Goal: Navigation & Orientation: Understand site structure

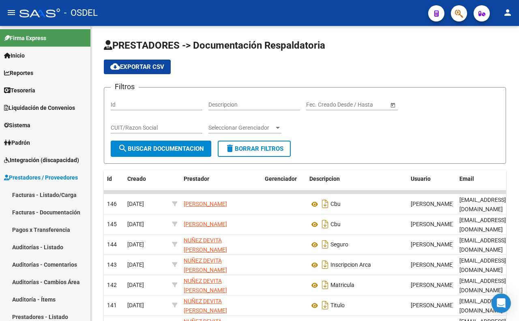
scroll to position [88, 0]
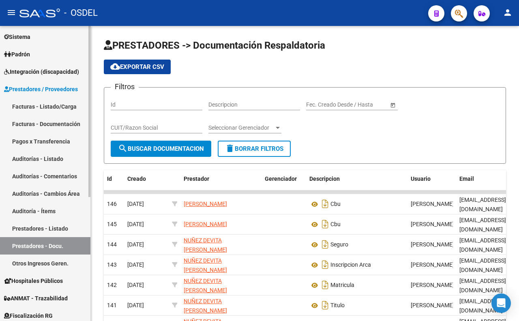
click at [73, 105] on link "Facturas - Listado/Carga" at bounding box center [45, 106] width 90 height 17
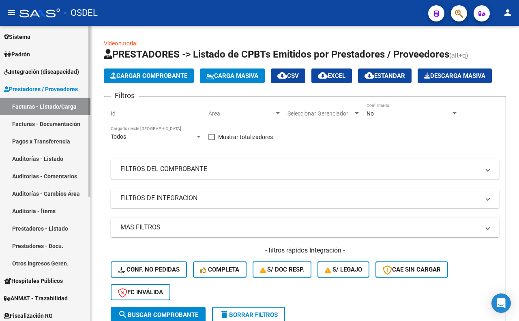
click at [58, 166] on link "Auditorías - Listado" at bounding box center [45, 158] width 90 height 17
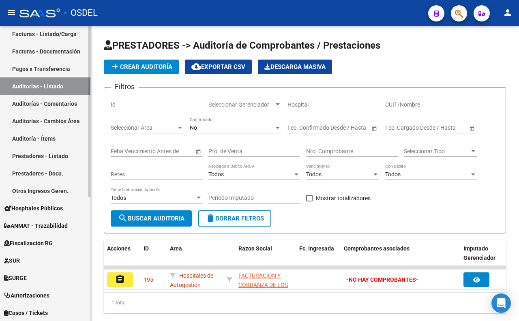
scroll to position [179, 0]
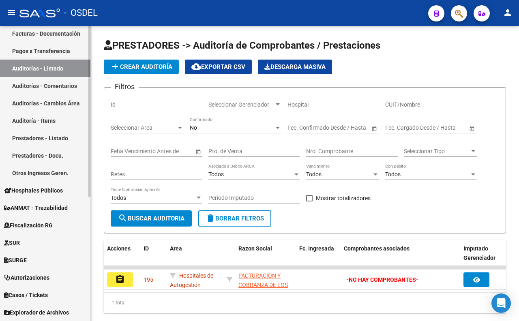
click at [59, 91] on link "Auditorías - Comentarios" at bounding box center [45, 85] width 90 height 17
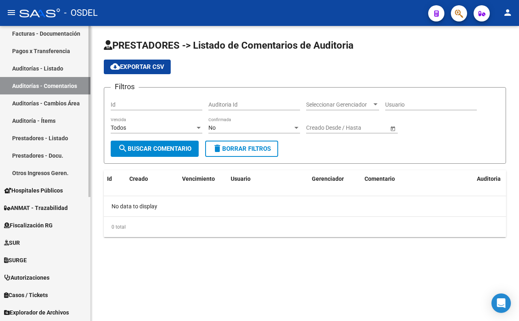
click at [62, 106] on link "Auditorías - Cambios Área" at bounding box center [45, 102] width 90 height 17
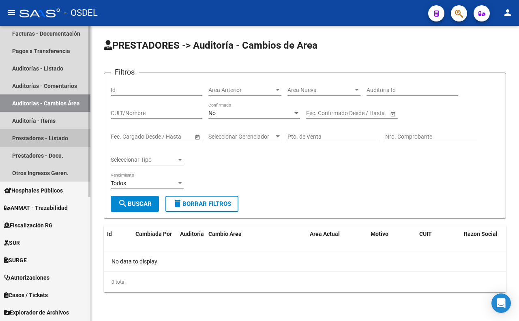
click at [54, 140] on link "Prestadores - Listado" at bounding box center [45, 137] width 90 height 17
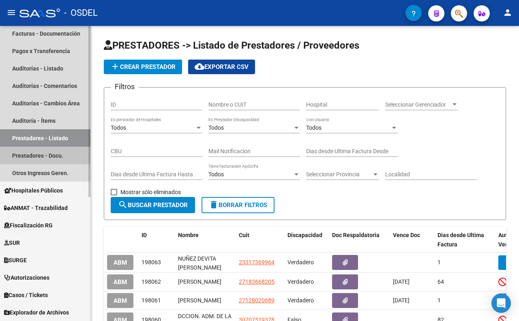
click at [54, 155] on link "Prestadores - Docu." at bounding box center [45, 155] width 90 height 17
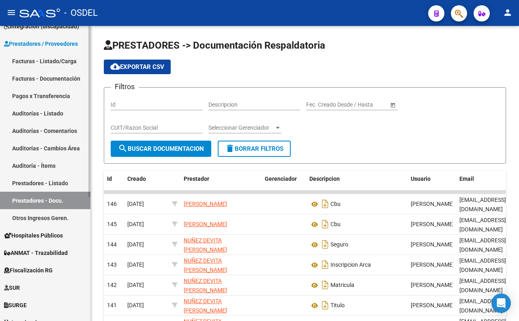
scroll to position [179, 0]
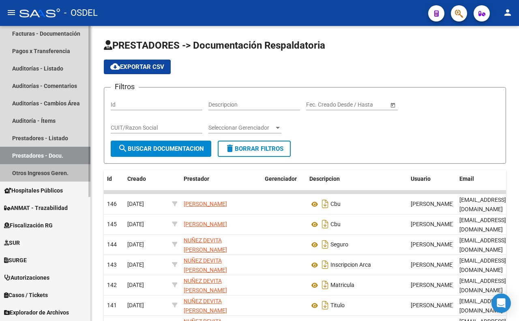
click at [56, 165] on link "Otros Ingresos Geren." at bounding box center [45, 172] width 90 height 17
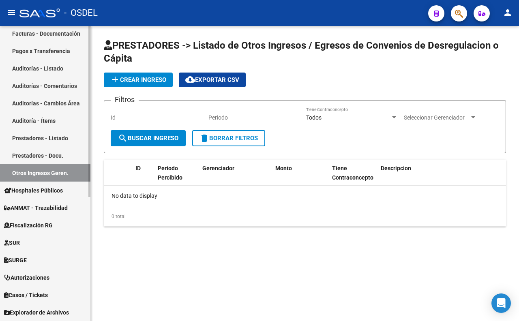
click at [58, 187] on span "Hospitales Públicos" at bounding box center [33, 190] width 59 height 9
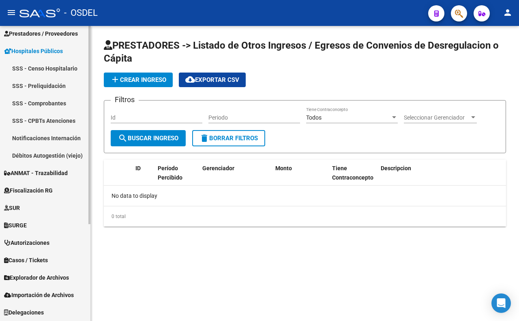
scroll to position [144, 0]
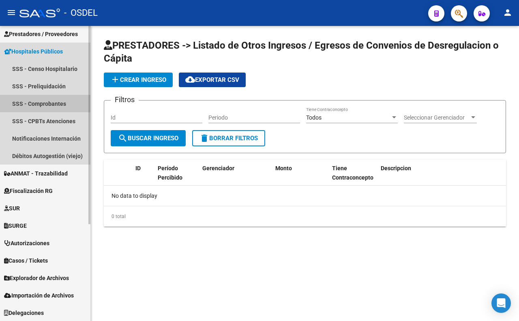
click at [63, 105] on link "SSS - Comprobantes" at bounding box center [45, 103] width 90 height 17
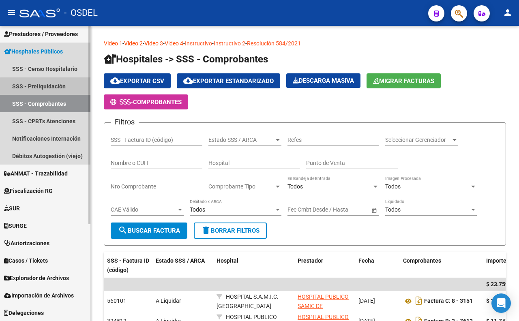
click at [47, 88] on link "SSS - Preliquidación" at bounding box center [45, 85] width 90 height 17
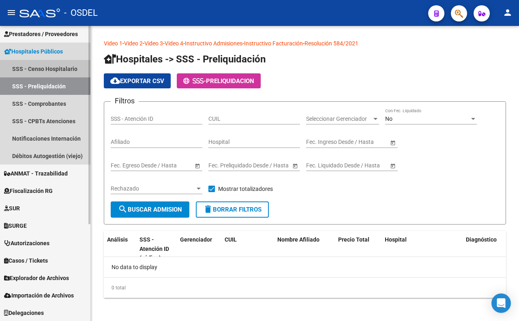
click at [51, 69] on link "SSS - Censo Hospitalario" at bounding box center [45, 68] width 90 height 17
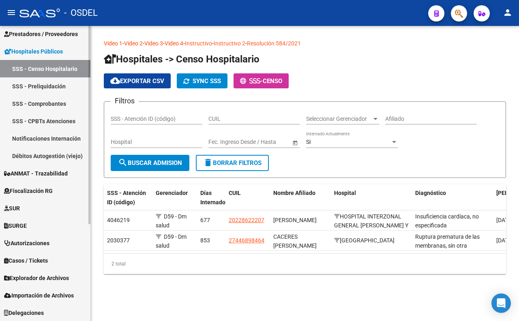
click at [49, 139] on link "Notificaciones Internación" at bounding box center [45, 138] width 90 height 17
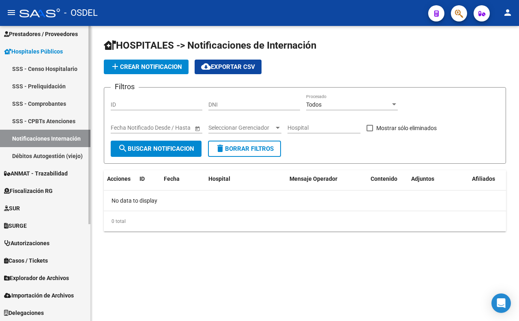
click at [54, 152] on link "Débitos Autogestión (viejo)" at bounding box center [45, 155] width 90 height 17
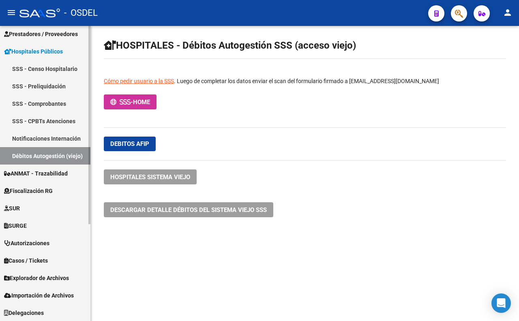
scroll to position [99, 0]
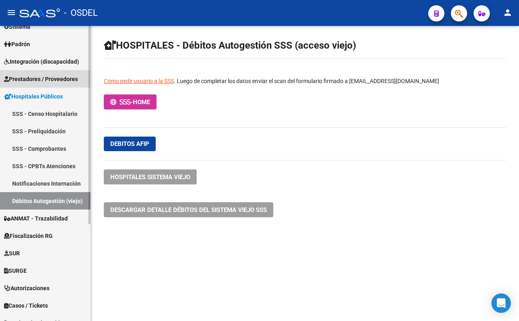
click at [51, 77] on span "Prestadores / Proveedores" at bounding box center [41, 79] width 74 height 9
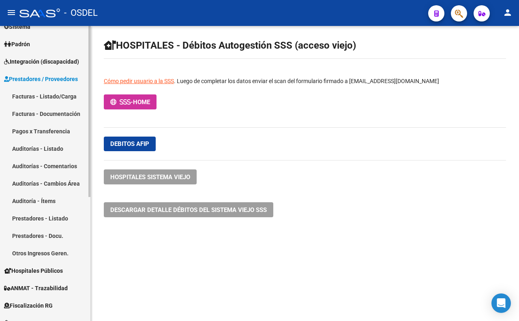
click at [52, 98] on link "Facturas - Listado/Carga" at bounding box center [45, 96] width 90 height 17
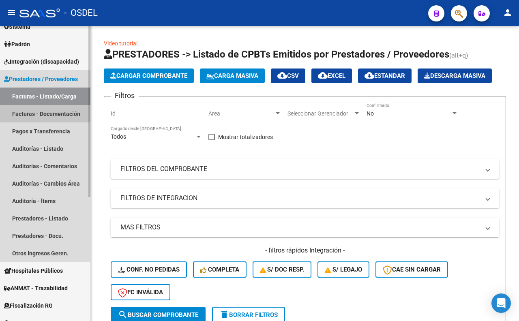
click at [52, 111] on link "Facturas - Documentación" at bounding box center [45, 113] width 90 height 17
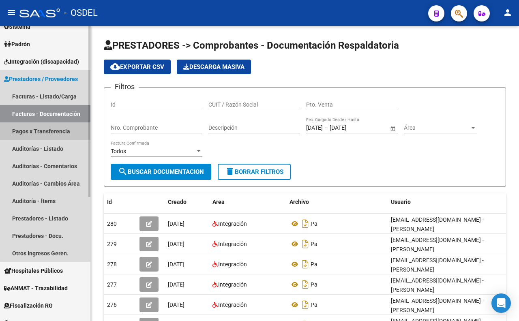
click at [55, 131] on link "Pagos x Transferencia" at bounding box center [45, 130] width 90 height 17
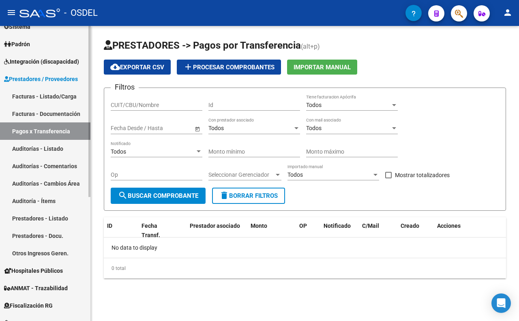
click at [57, 145] on link "Auditorías - Listado" at bounding box center [45, 148] width 90 height 17
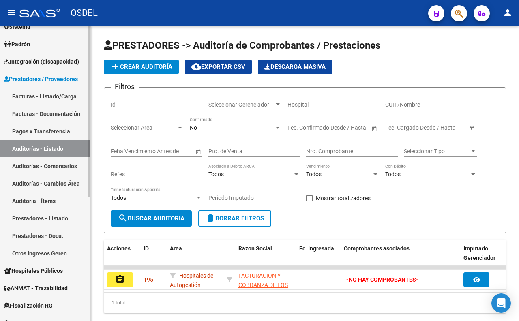
click at [56, 164] on link "Auditorías - Comentarios" at bounding box center [45, 165] width 90 height 17
